Goal: Information Seeking & Learning: Compare options

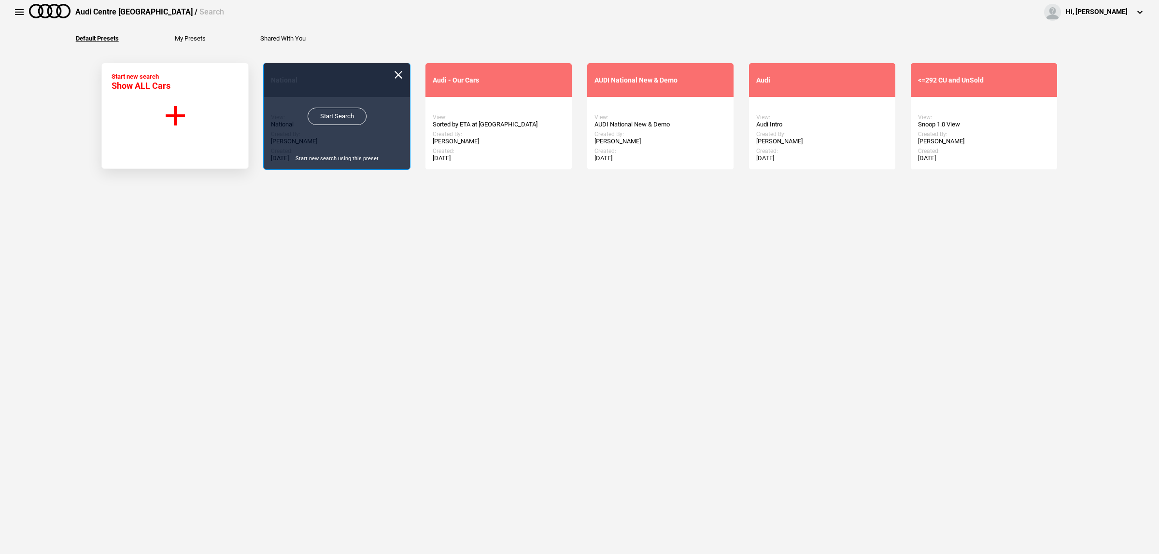
click at [345, 119] on link "Start Search" at bounding box center [337, 116] width 59 height 17
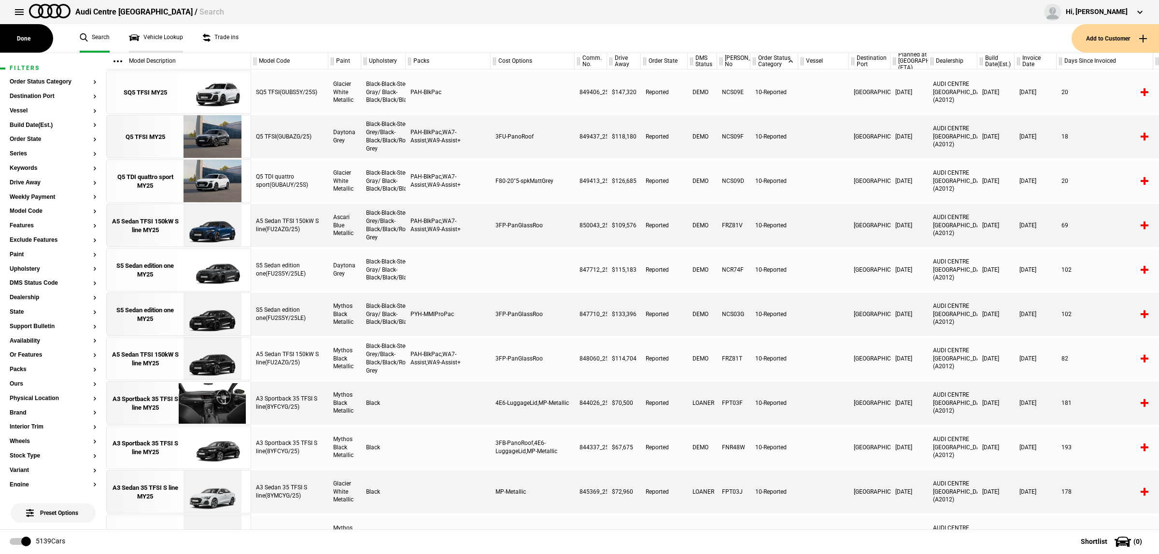
click at [151, 43] on link "Vehicle Lookup" at bounding box center [156, 38] width 54 height 28
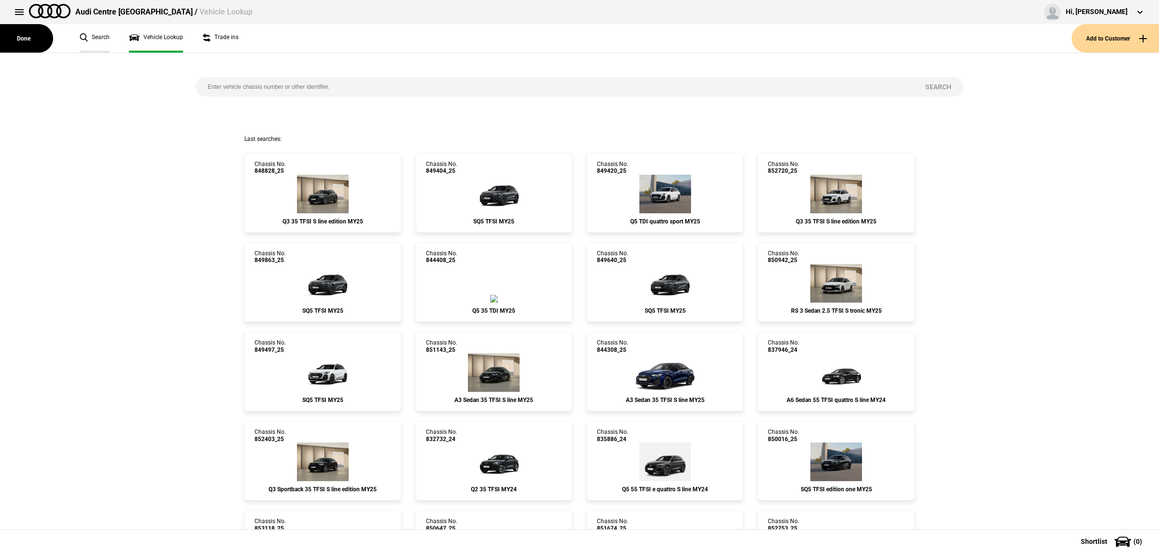
click at [88, 38] on link "Search" at bounding box center [95, 38] width 30 height 28
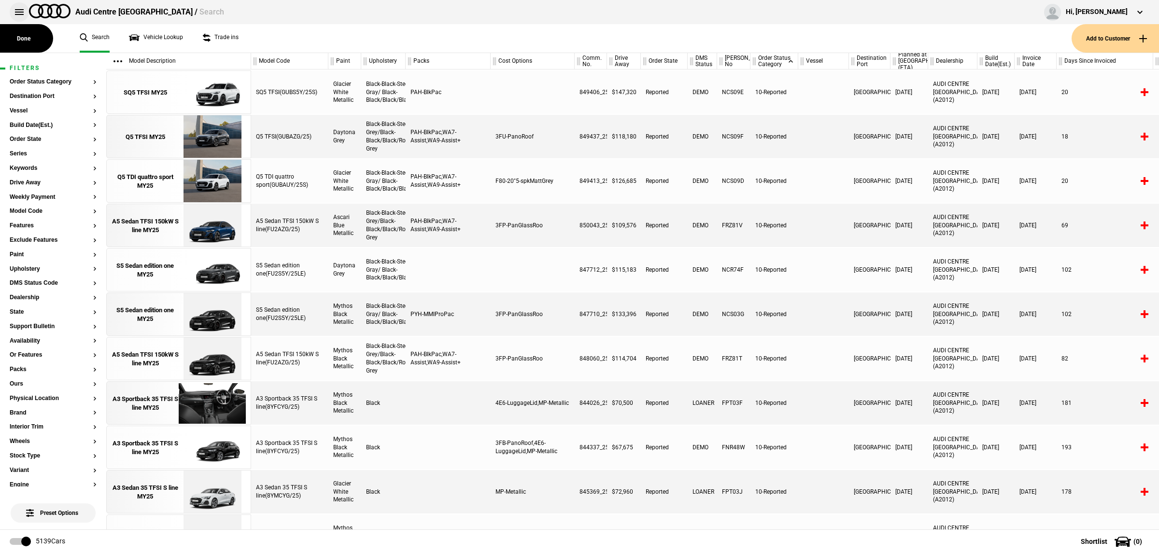
click at [15, 14] on button at bounding box center [19, 11] width 19 height 19
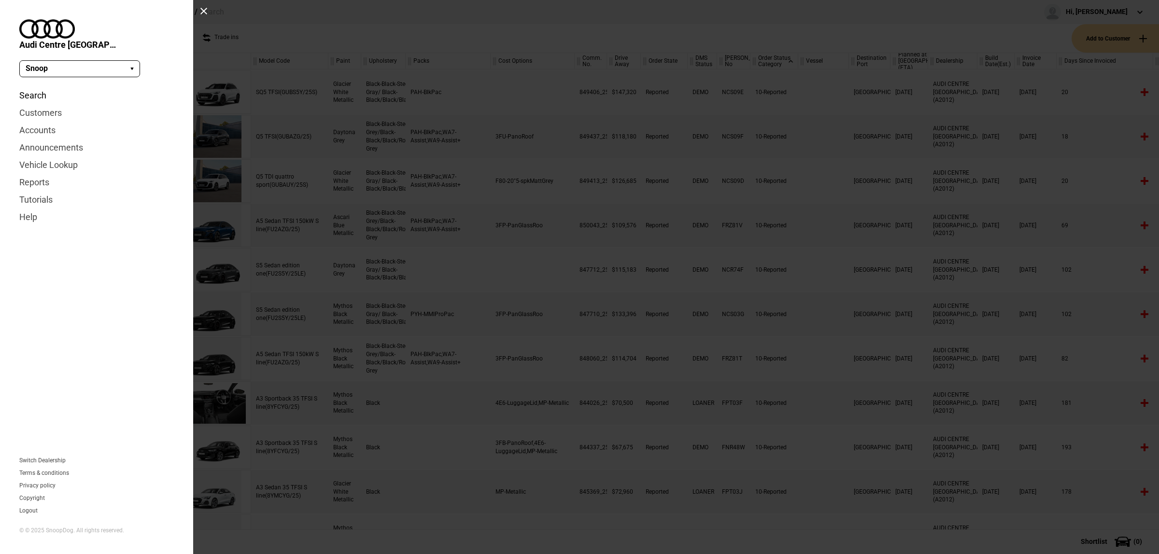
click at [41, 87] on link "Search" at bounding box center [96, 95] width 155 height 17
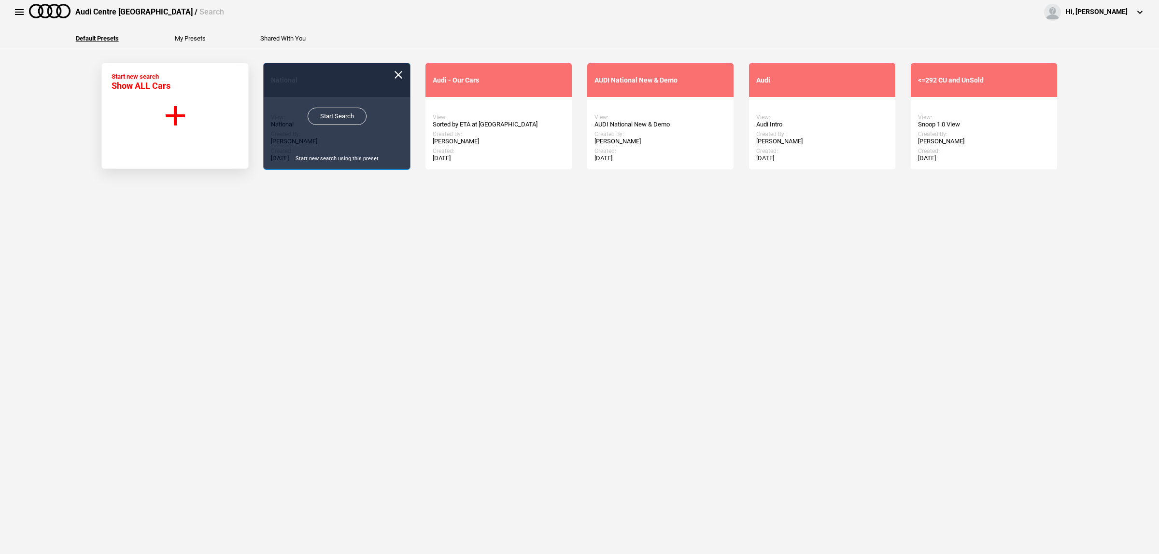
click at [341, 121] on link "Start Search" at bounding box center [337, 116] width 59 height 17
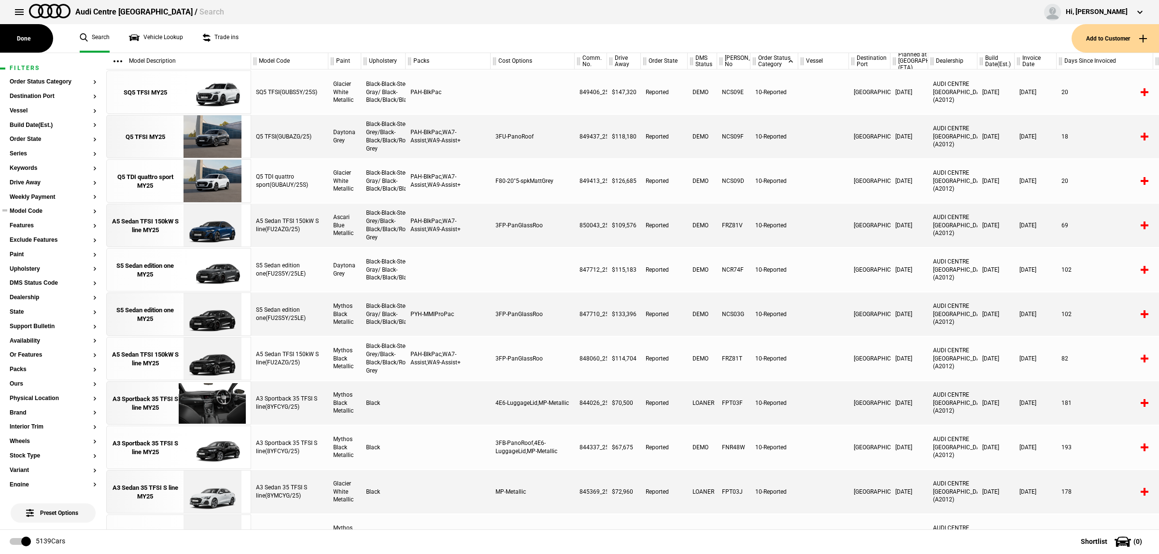
click at [34, 215] on section "Model Code" at bounding box center [53, 215] width 87 height 14
click at [37, 209] on button "Model Code" at bounding box center [53, 211] width 87 height 7
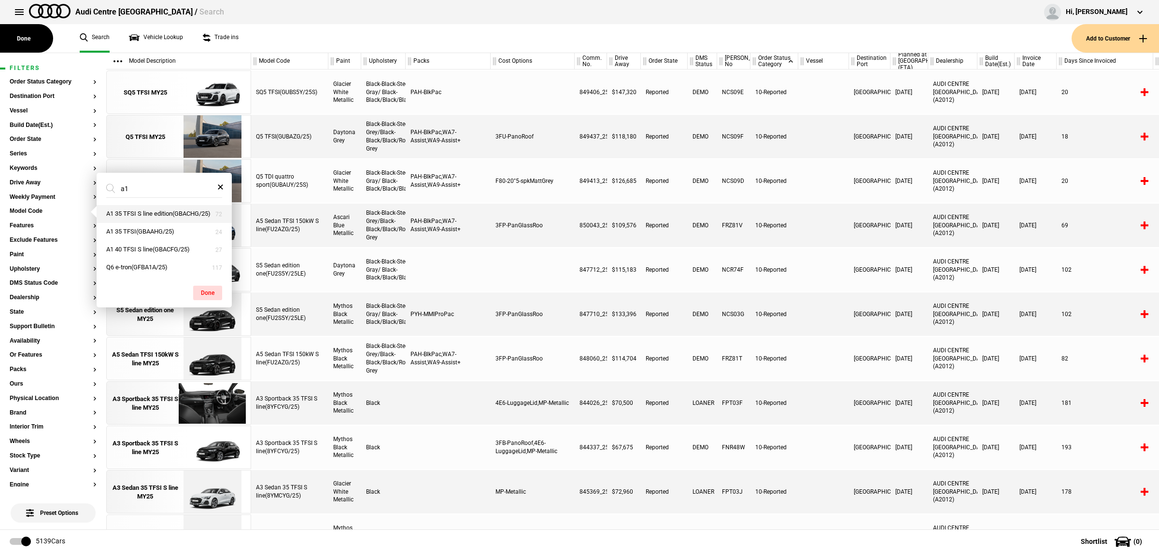
type input "a1"
click at [141, 213] on button "A1 35 TFSI S line edition(GBACHG/25)" at bounding box center [164, 214] width 135 height 18
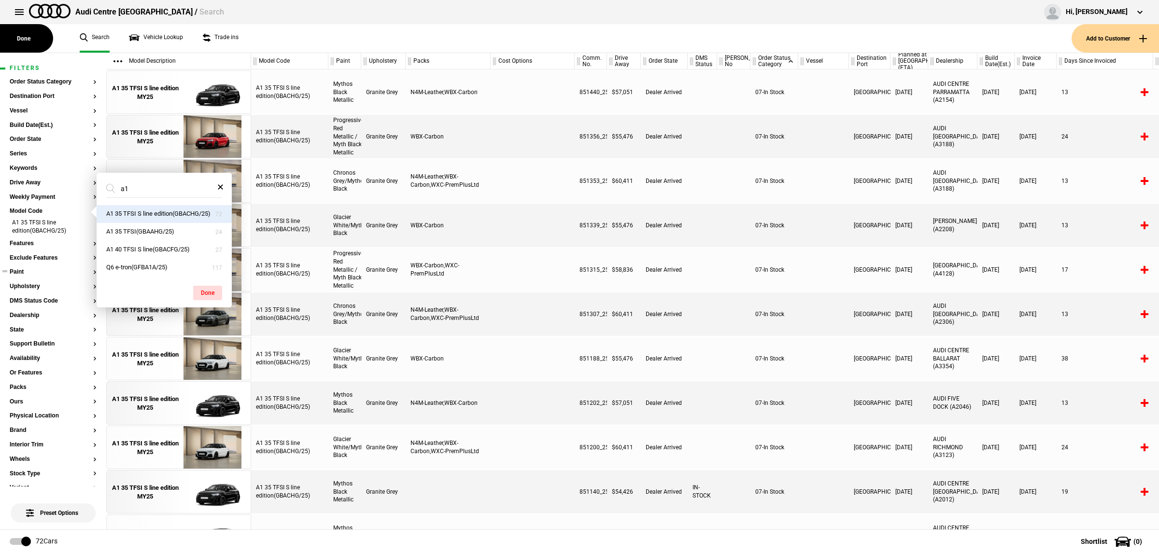
click at [44, 276] on section "Paint" at bounding box center [53, 276] width 87 height 14
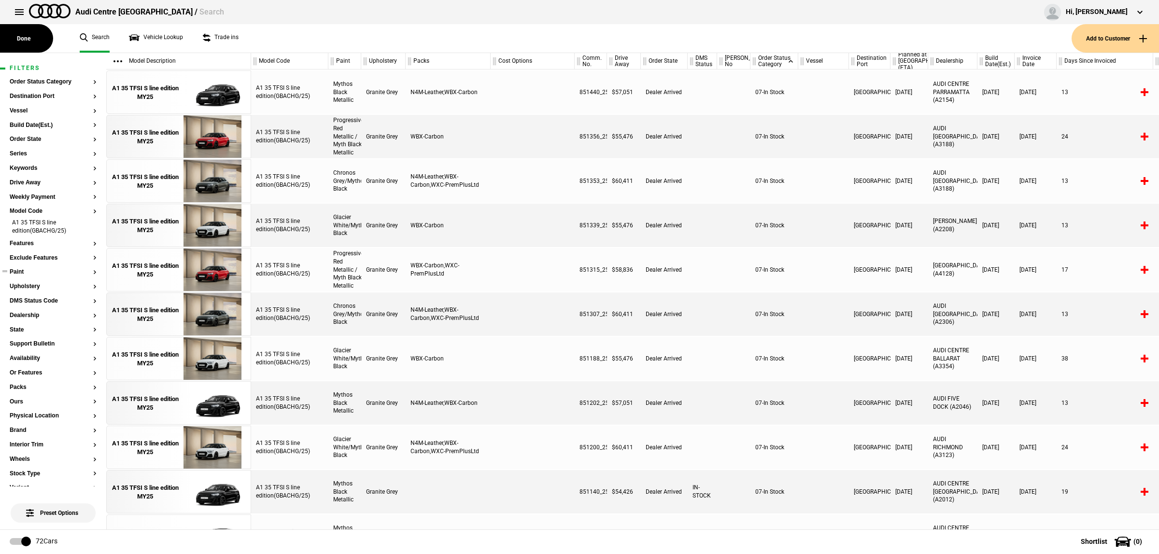
click at [19, 273] on button "Paint" at bounding box center [53, 272] width 87 height 7
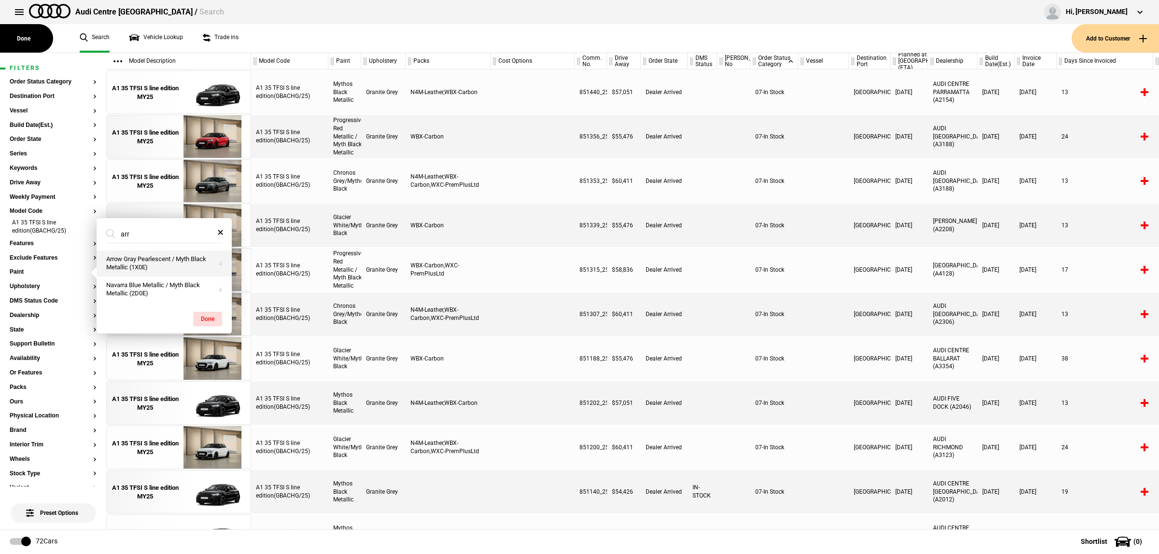
type input "arr"
click at [157, 263] on button "Arrow Gray Pearlescent / Myth Black Metallic (1X0E)" at bounding box center [164, 264] width 135 height 26
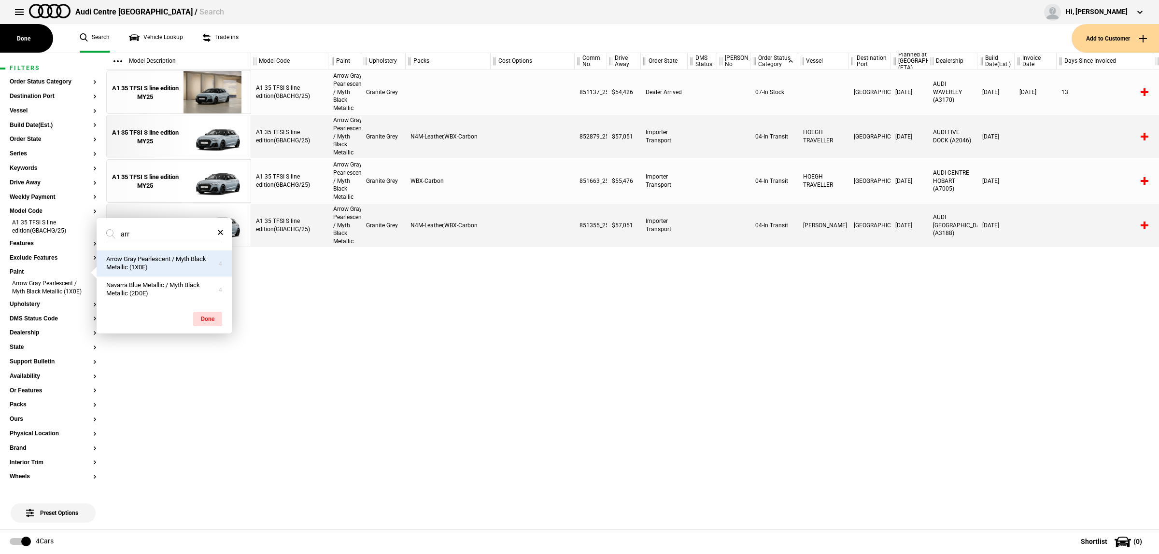
click at [584, 378] on div "A1 35 TFSI S line edition(GBACHG/25) Arrow Gray Pearlescent / Myth Black Metall…" at bounding box center [705, 300] width 908 height 460
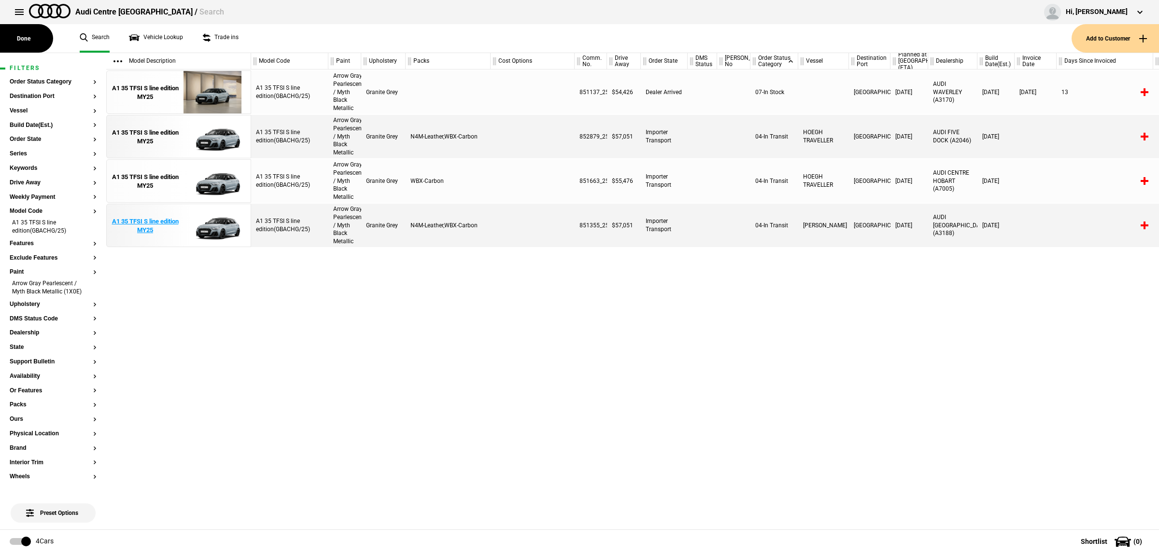
click at [233, 221] on img at bounding box center [212, 225] width 67 height 43
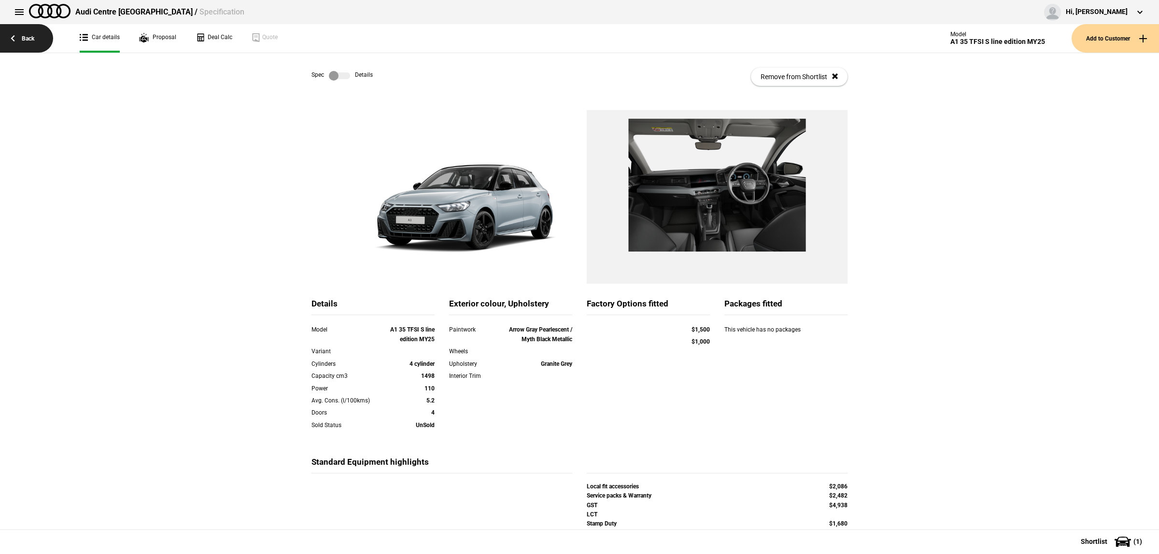
click at [33, 35] on link "Back" at bounding box center [26, 38] width 53 height 28
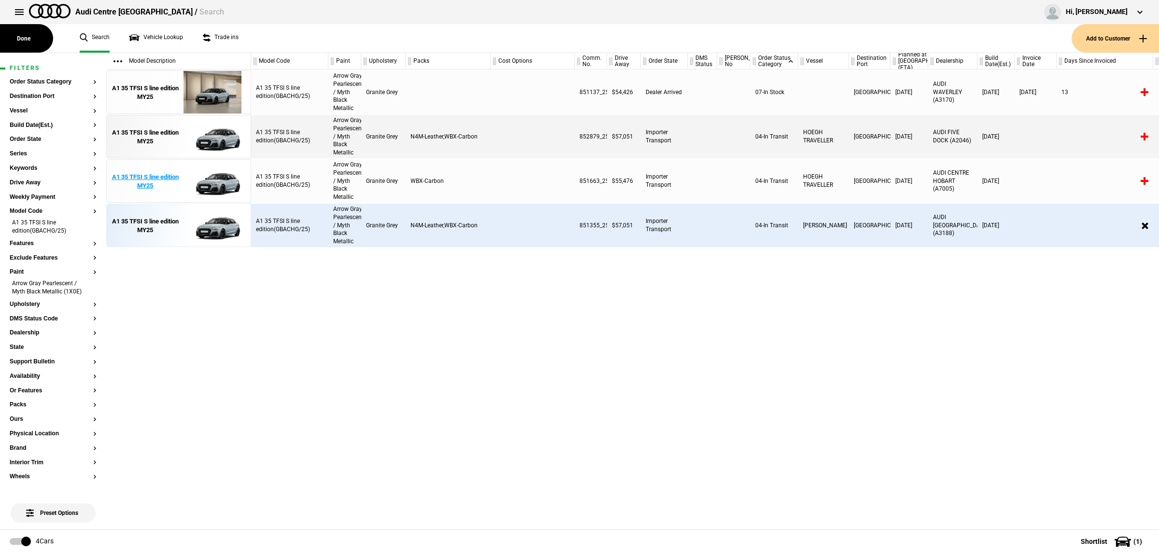
click at [218, 176] on img at bounding box center [212, 181] width 67 height 43
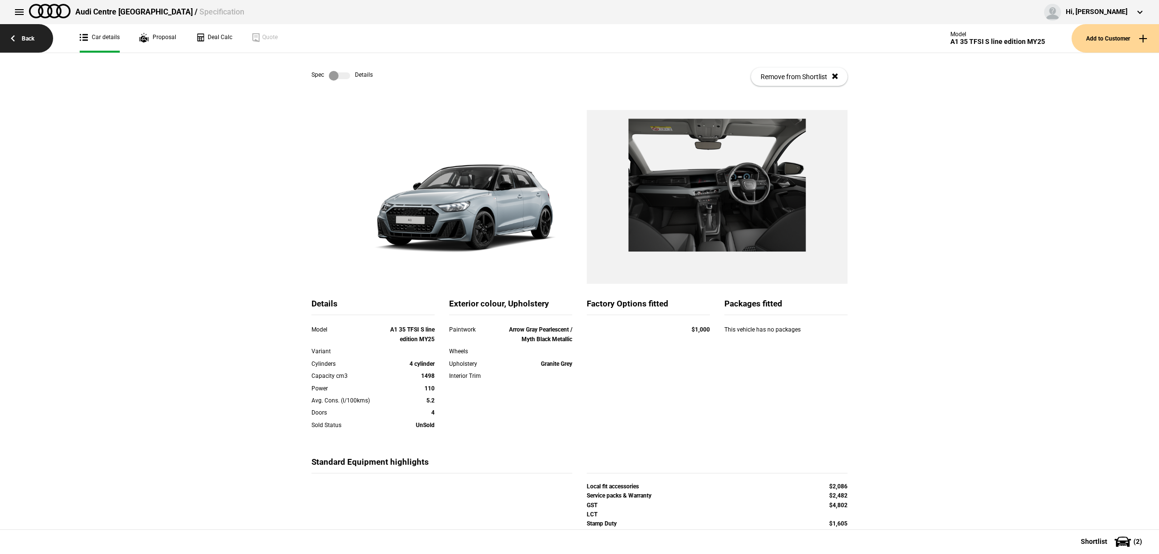
click at [28, 40] on link "Back" at bounding box center [26, 38] width 53 height 28
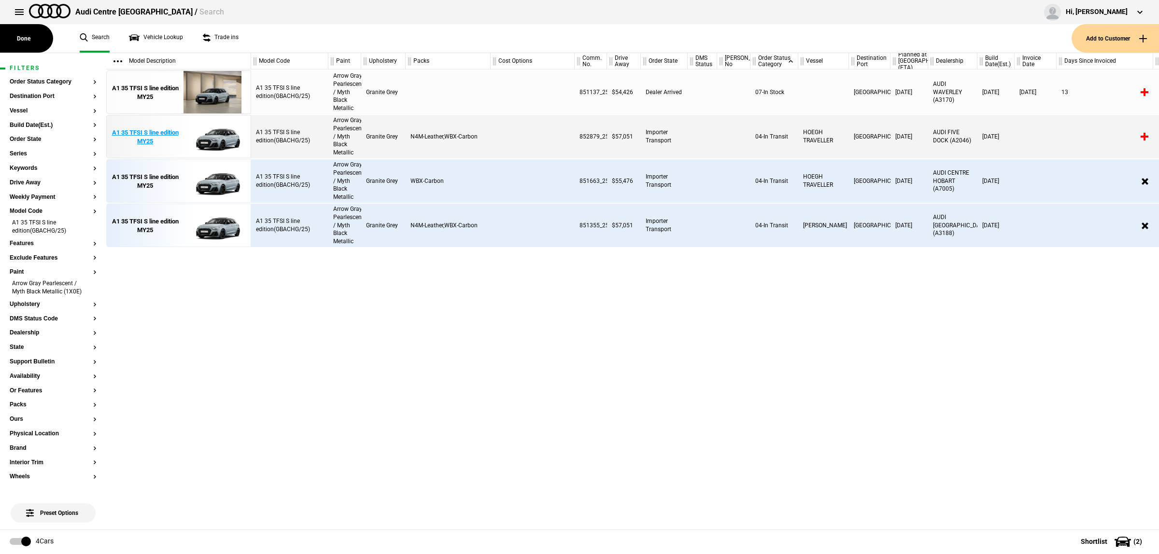
click at [204, 136] on img at bounding box center [212, 136] width 67 height 43
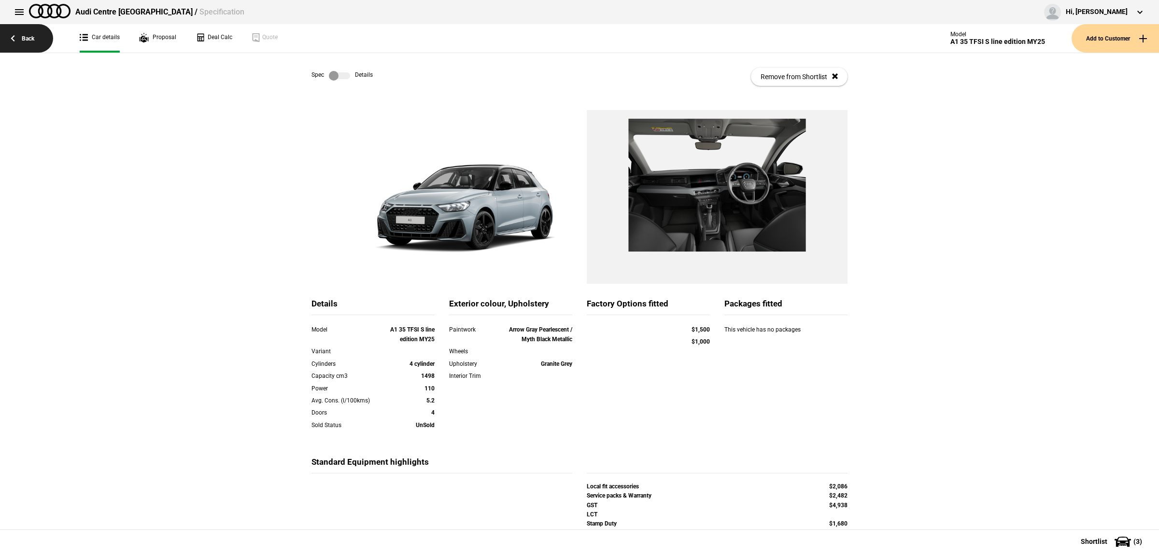
click at [46, 46] on link "Back" at bounding box center [26, 38] width 53 height 28
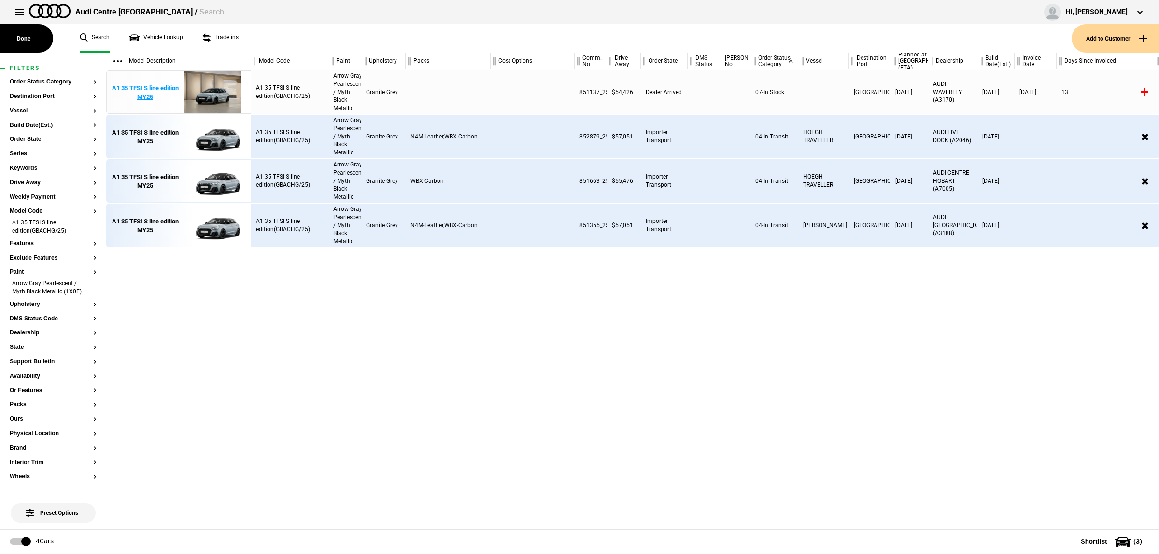
click at [230, 100] on img at bounding box center [212, 92] width 67 height 43
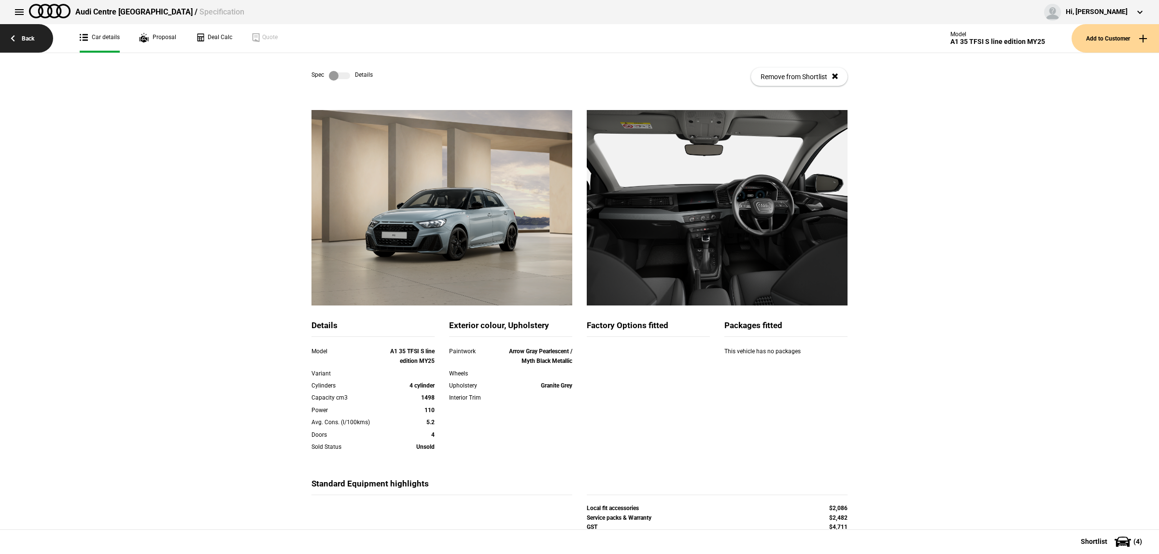
click at [8, 36] on link "Back" at bounding box center [26, 38] width 53 height 28
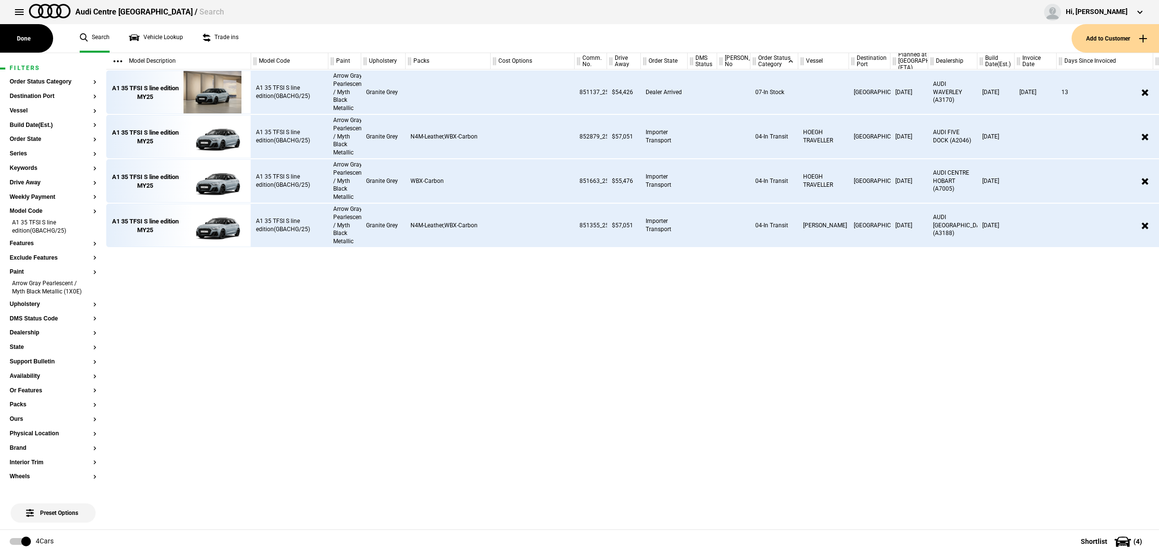
click at [298, 219] on div "A1 35 TFSI S line edition(GBACHG/25)" at bounding box center [289, 225] width 77 height 43
click at [208, 224] on img at bounding box center [212, 225] width 67 height 43
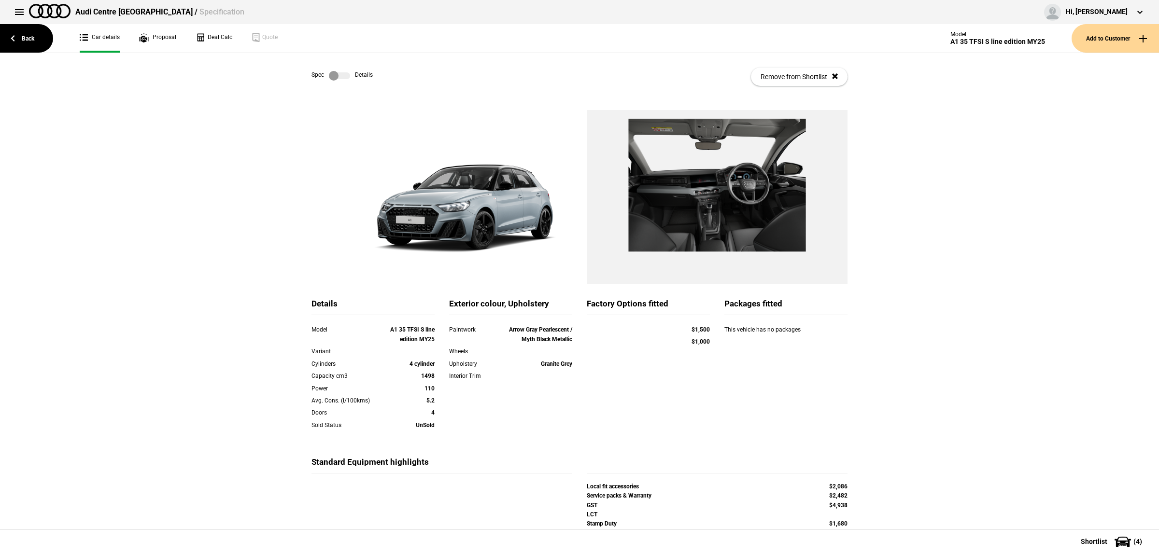
click at [343, 79] on label at bounding box center [339, 76] width 21 height 10
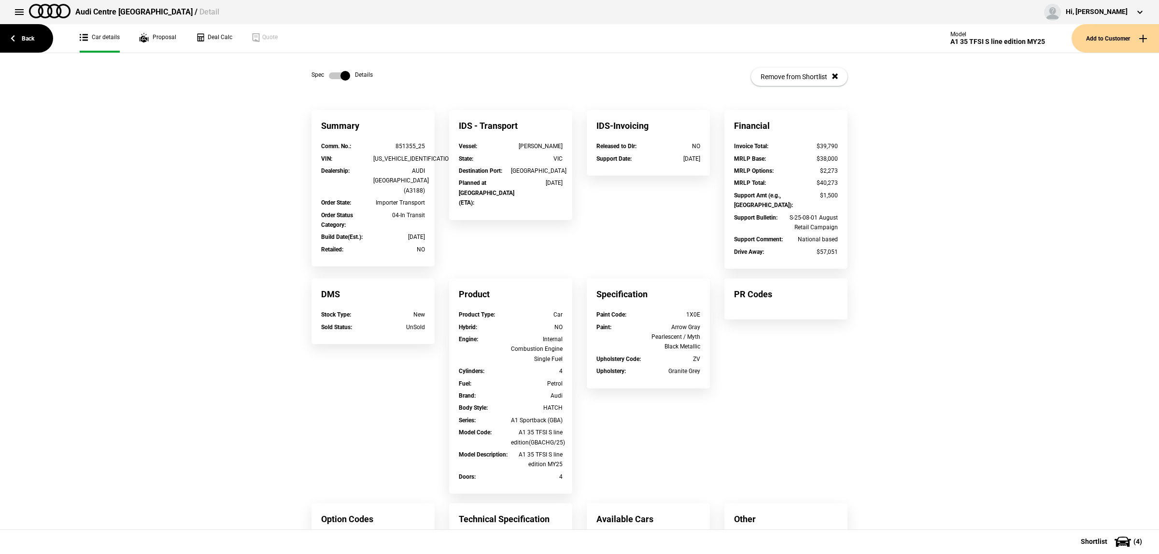
click at [343, 79] on label at bounding box center [339, 76] width 21 height 10
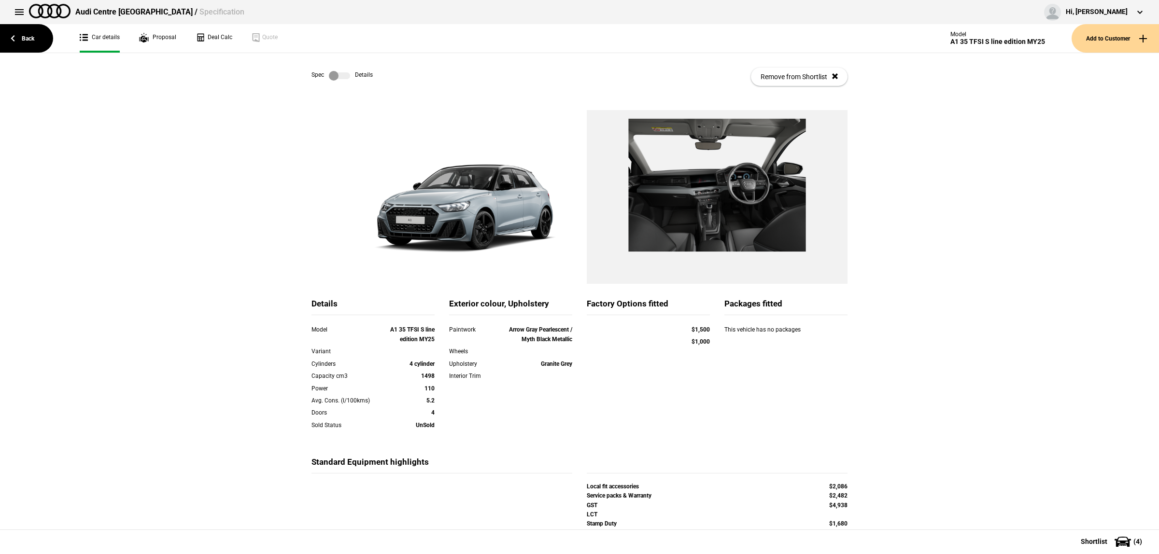
click at [334, 71] on label at bounding box center [339, 76] width 21 height 10
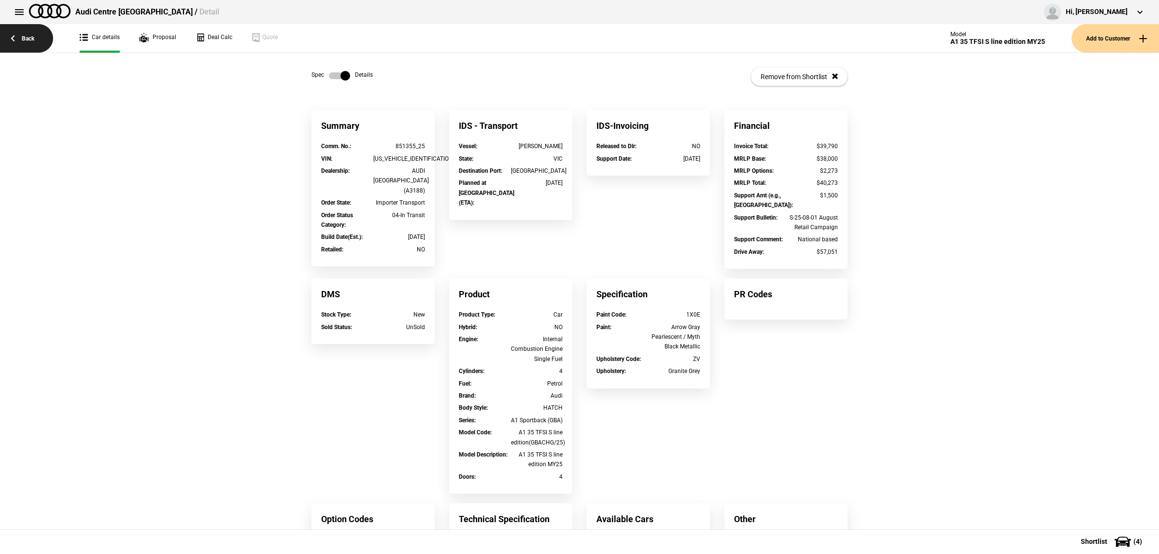
click at [20, 39] on link "Back" at bounding box center [26, 38] width 53 height 28
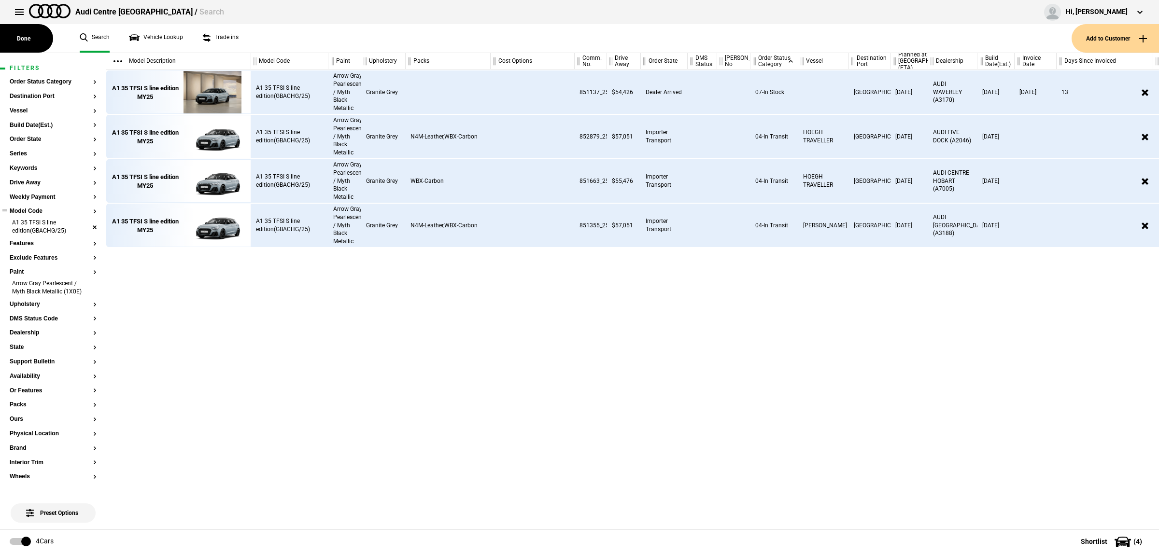
click at [84, 227] on li "A1 35 TFSI S line edition(GBACHG/25)" at bounding box center [53, 228] width 87 height 18
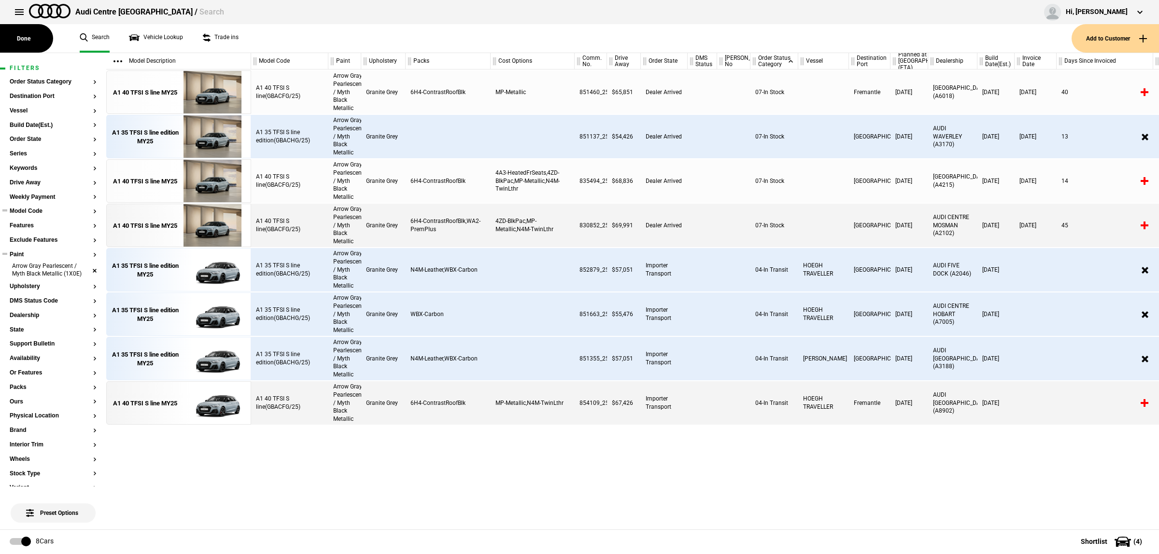
click at [85, 270] on li "Arrow Gray Pearlescent / Myth Black Metallic (1X0E)" at bounding box center [53, 271] width 87 height 18
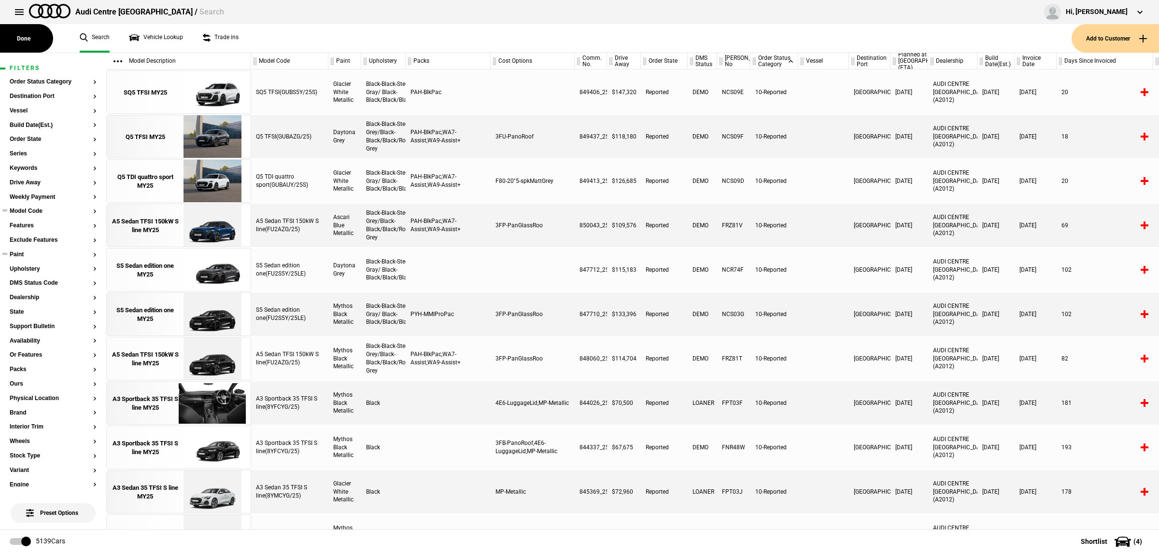
click at [39, 214] on button "Model Code" at bounding box center [53, 211] width 87 height 7
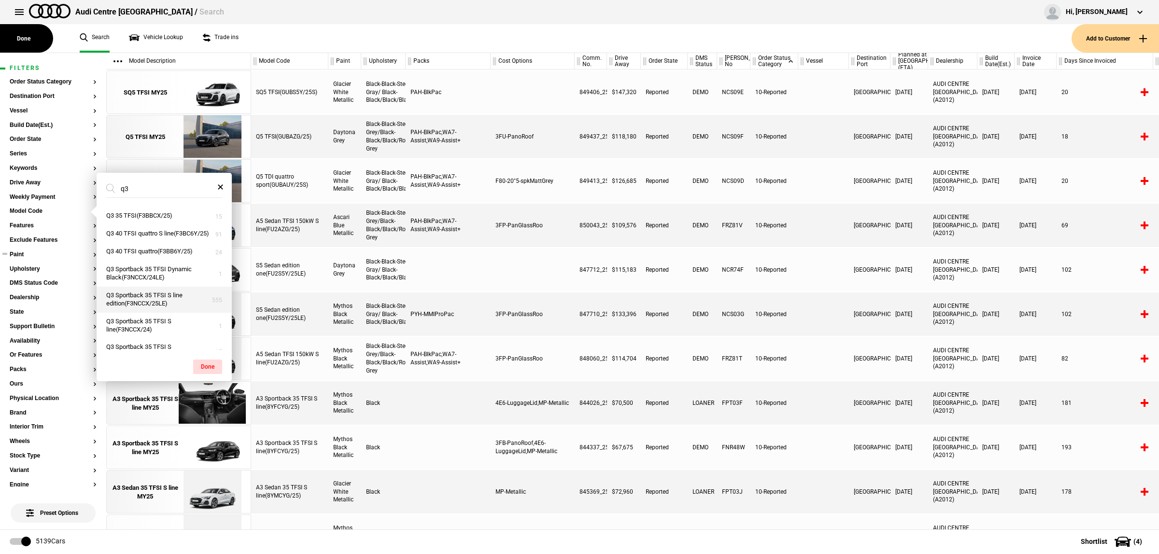
scroll to position [60, 0]
type input "q3"
click at [175, 310] on button "Q3 Sportback 35 TFSI S line edition(F3NCCX/25LE)" at bounding box center [164, 299] width 135 height 26
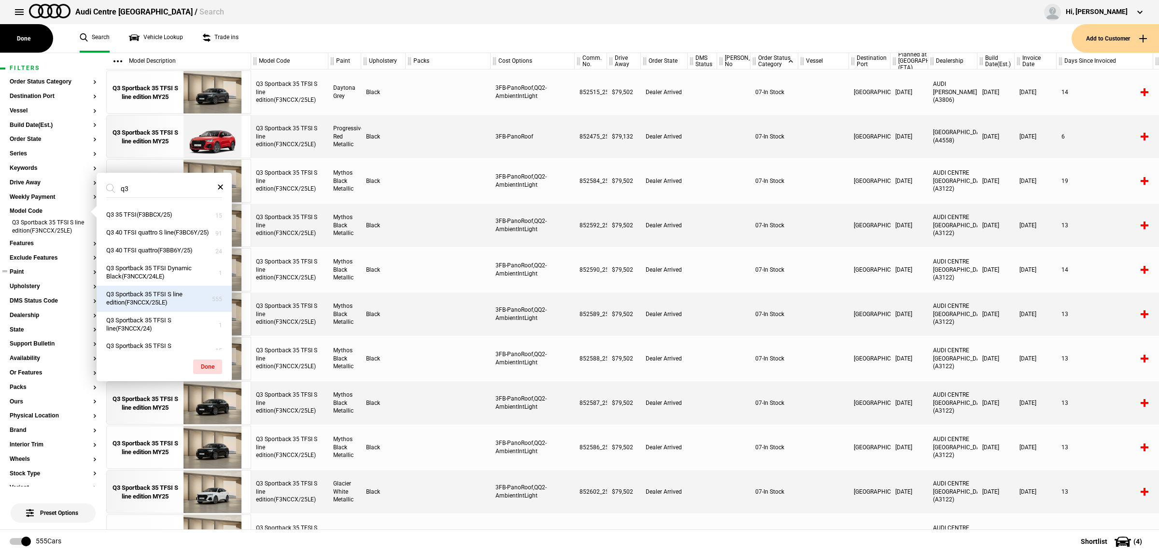
click at [24, 271] on button "Paint" at bounding box center [53, 272] width 87 height 7
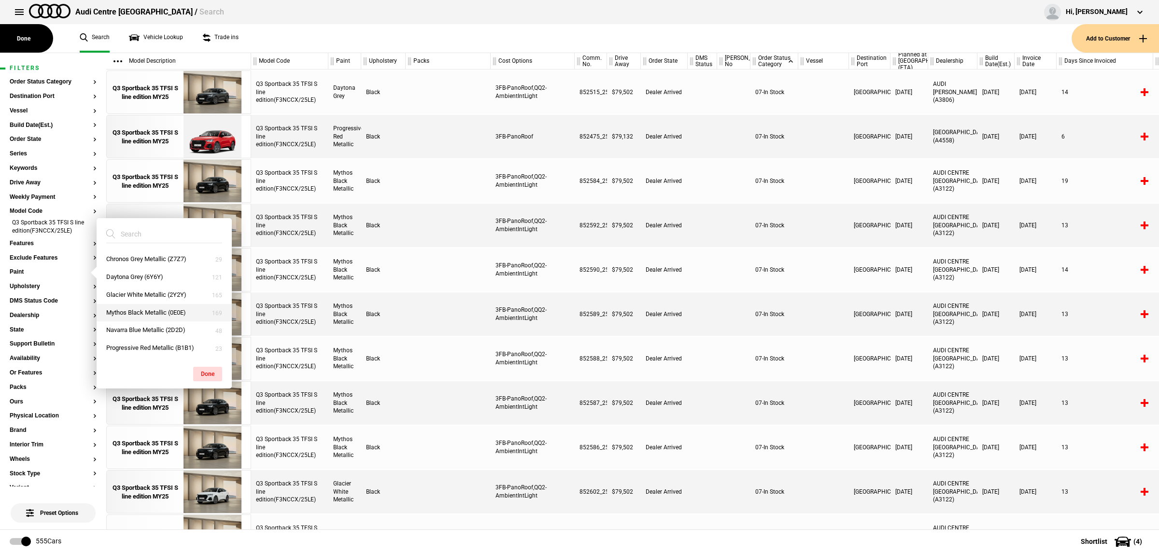
click at [159, 314] on button "Mythos Black Metallic (0E0E)" at bounding box center [164, 313] width 135 height 18
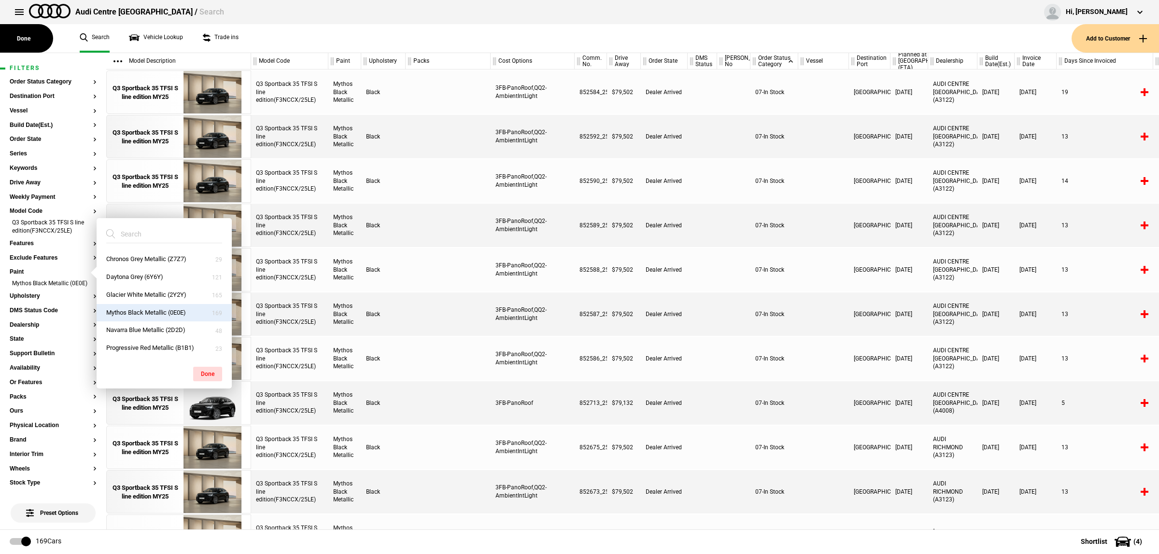
click at [783, 303] on div "07-In Stock" at bounding box center [774, 314] width 48 height 43
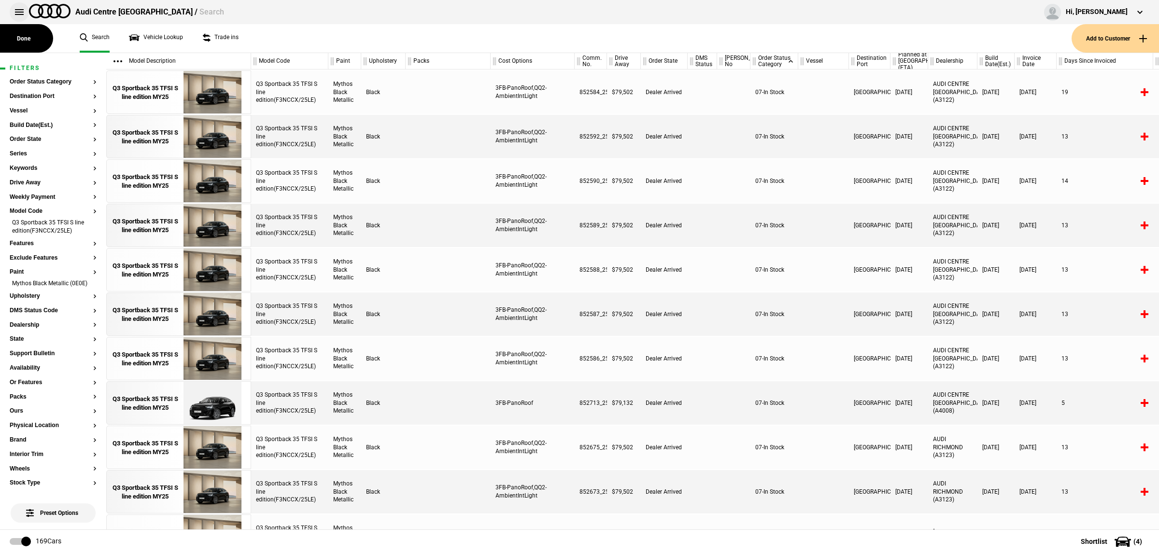
click at [21, 13] on button at bounding box center [19, 11] width 19 height 19
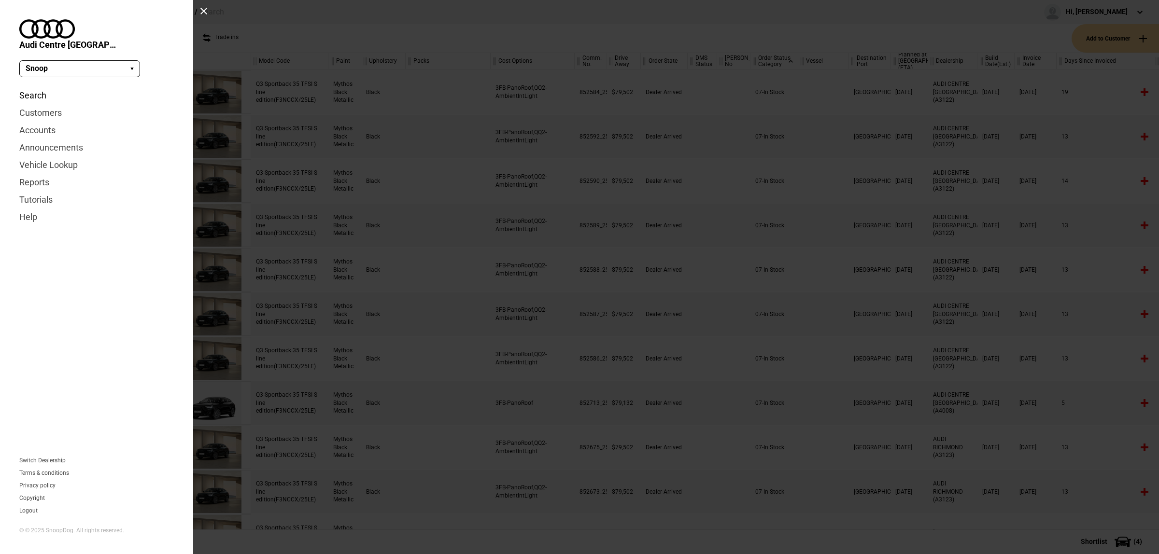
click at [42, 87] on link "Search" at bounding box center [96, 95] width 155 height 17
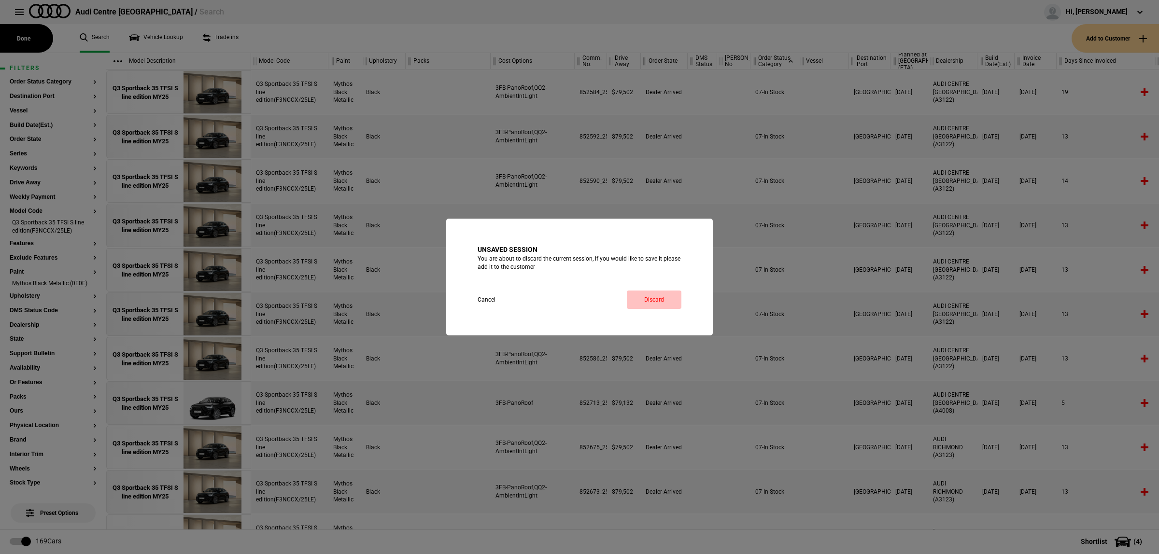
click at [667, 307] on link "Discard" at bounding box center [654, 300] width 55 height 18
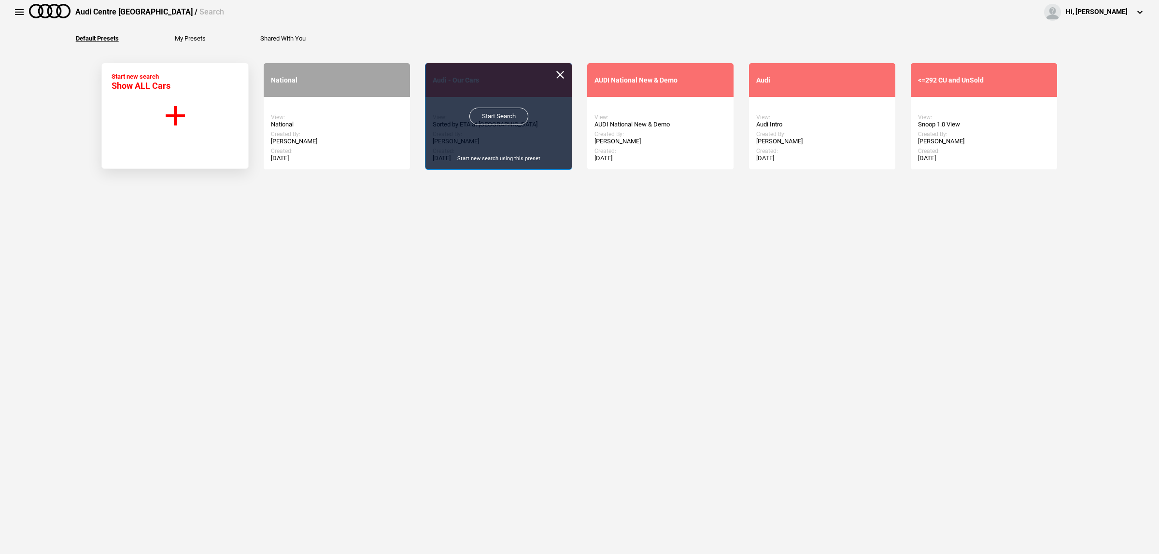
click at [484, 121] on link "Start Search" at bounding box center [498, 116] width 59 height 17
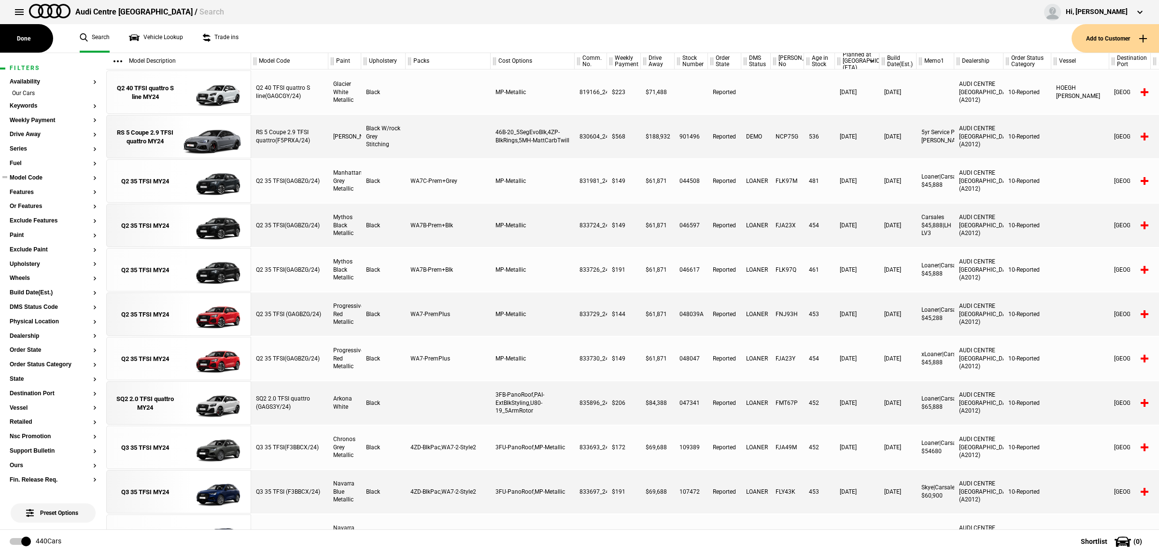
click at [31, 180] on button "Model Code" at bounding box center [53, 178] width 87 height 7
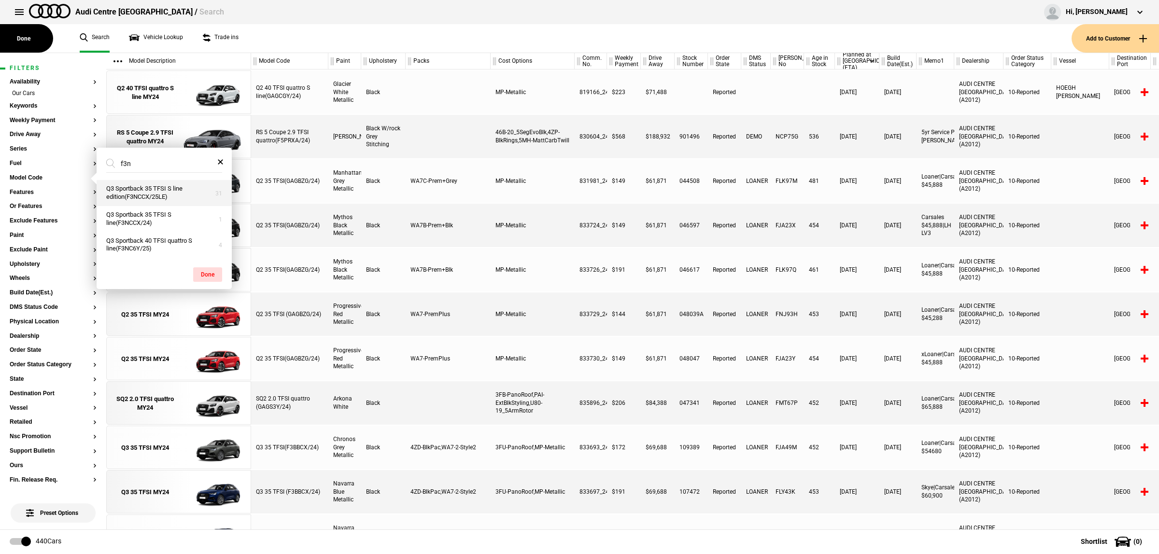
type input "f3n"
click at [141, 191] on button "Q3 Sportback 35 TFSI S line edition(F3NCCX/25LE)" at bounding box center [164, 193] width 135 height 26
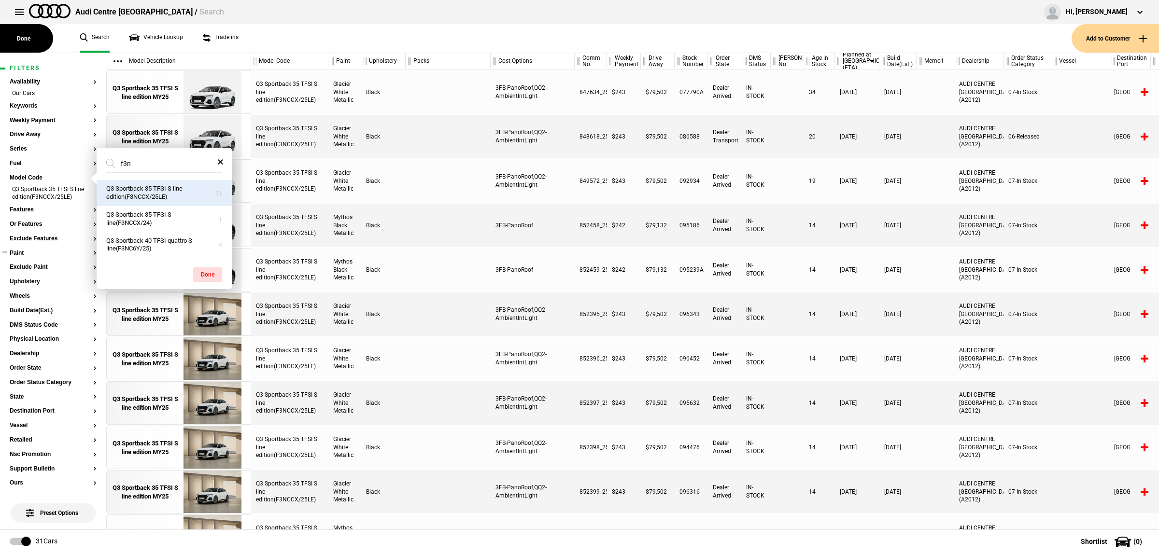
click at [24, 250] on button "Paint" at bounding box center [53, 253] width 87 height 7
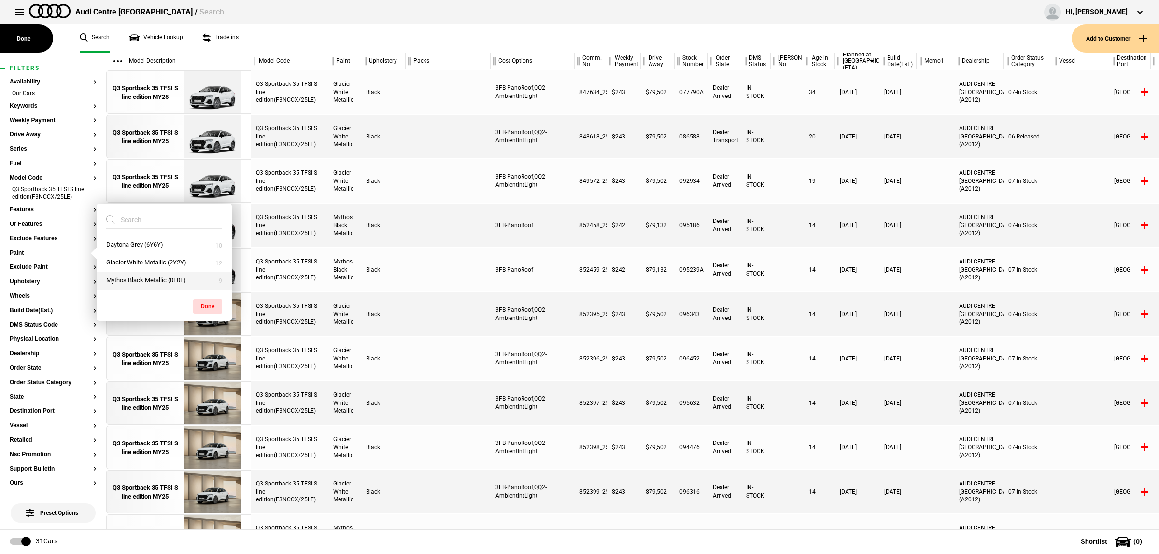
click at [132, 279] on button "Mythos Black Metallic (0E0E)" at bounding box center [164, 281] width 135 height 18
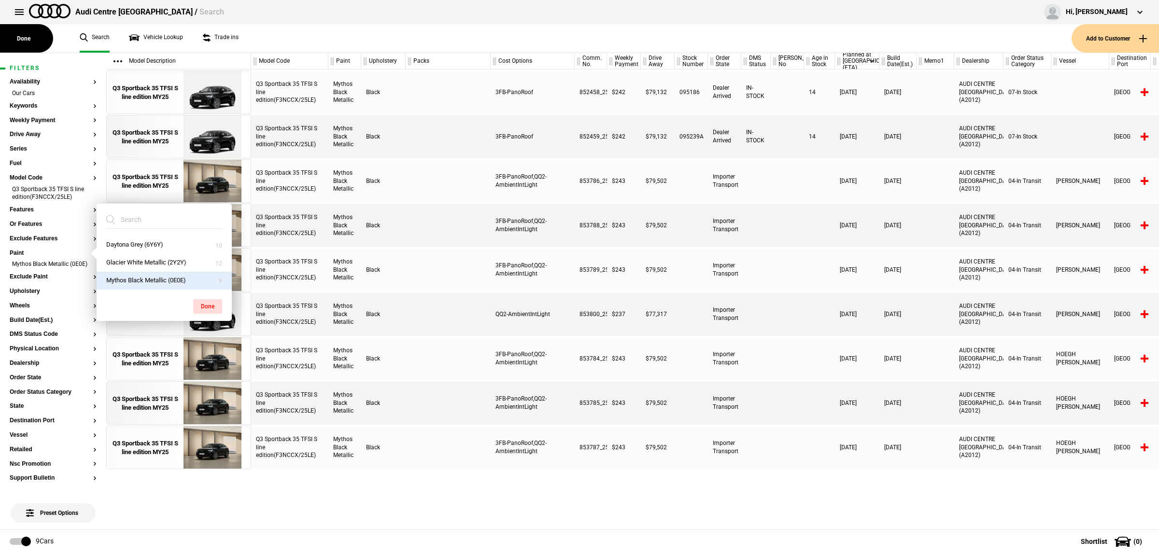
click at [801, 316] on div at bounding box center [787, 314] width 33 height 43
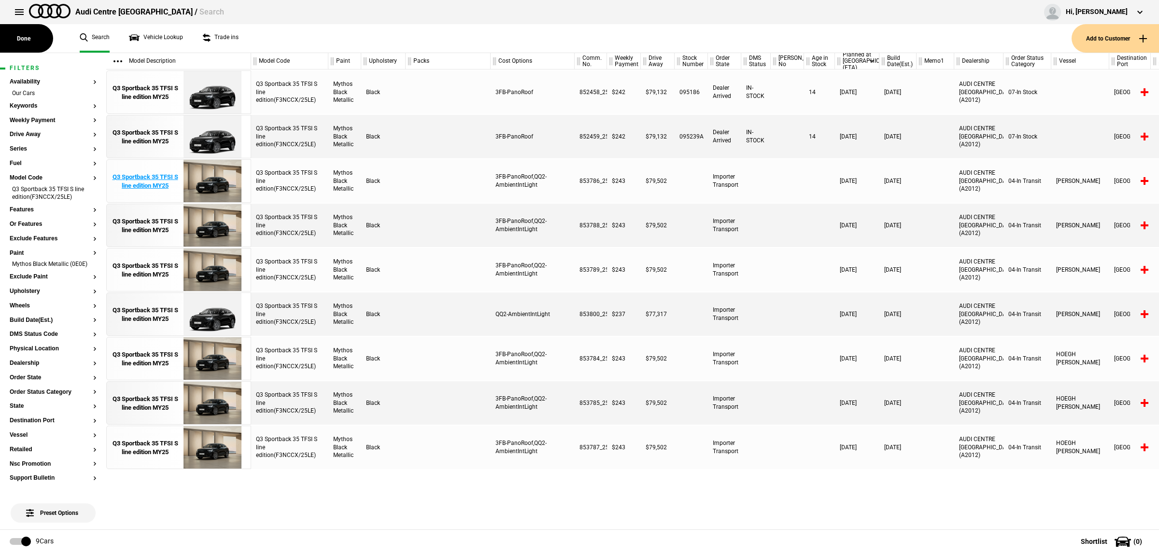
click at [218, 182] on img at bounding box center [212, 181] width 67 height 43
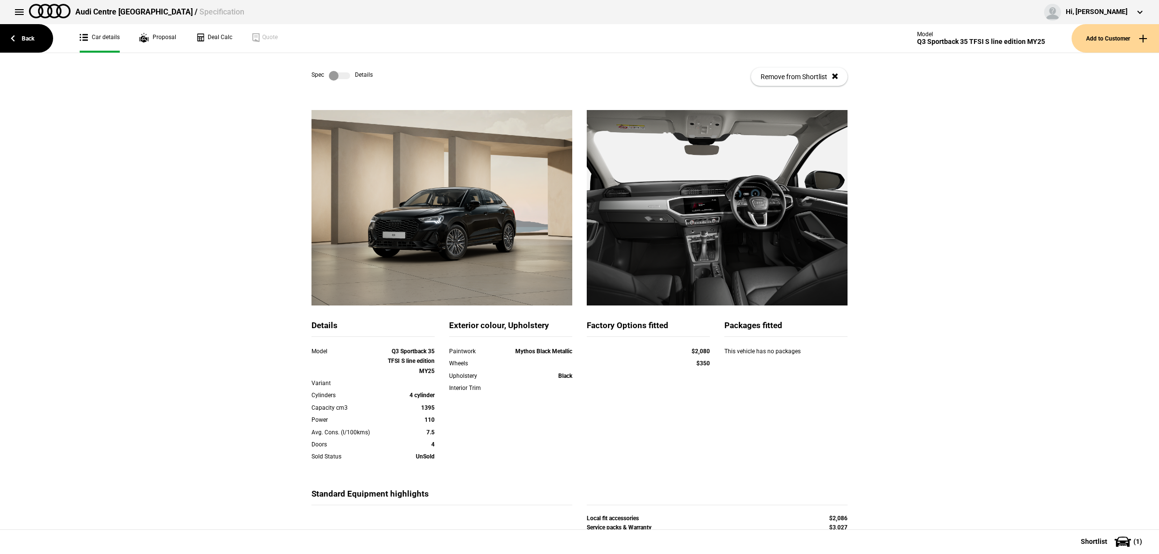
click at [337, 69] on div "Spec Details Remove from Shortlist" at bounding box center [579, 76] width 536 height 47
click at [341, 71] on label at bounding box center [339, 76] width 21 height 10
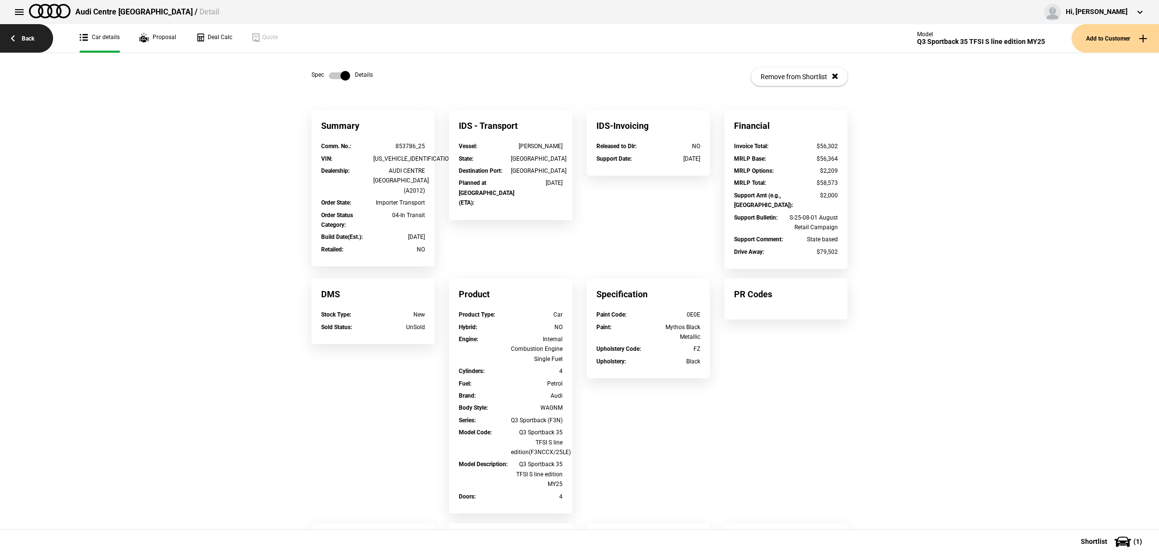
click at [37, 42] on link "Back" at bounding box center [26, 38] width 53 height 28
